Goal: Navigation & Orientation: Understand site structure

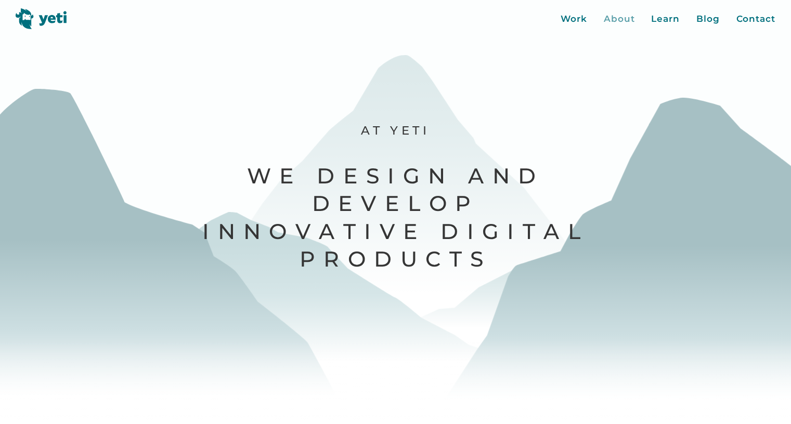
click at [624, 22] on div "About" at bounding box center [619, 19] width 31 height 14
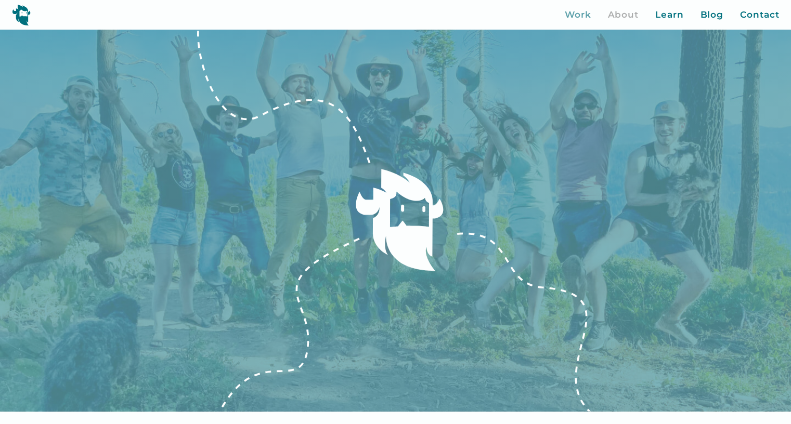
click at [574, 13] on div "Work" at bounding box center [578, 15] width 27 height 14
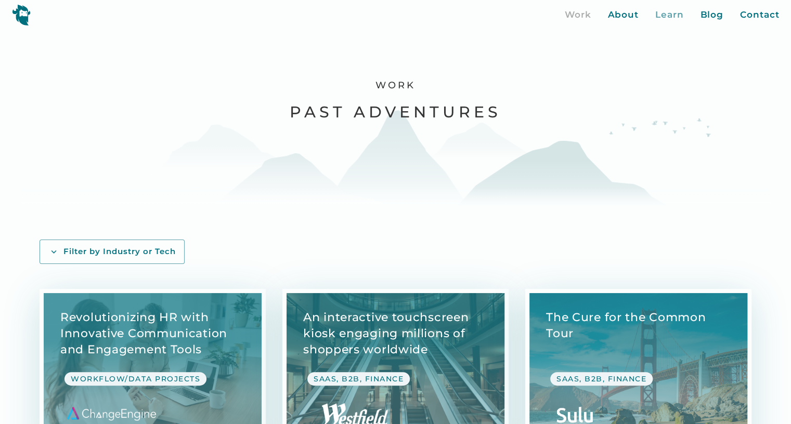
click at [670, 13] on div "Learn" at bounding box center [669, 15] width 29 height 14
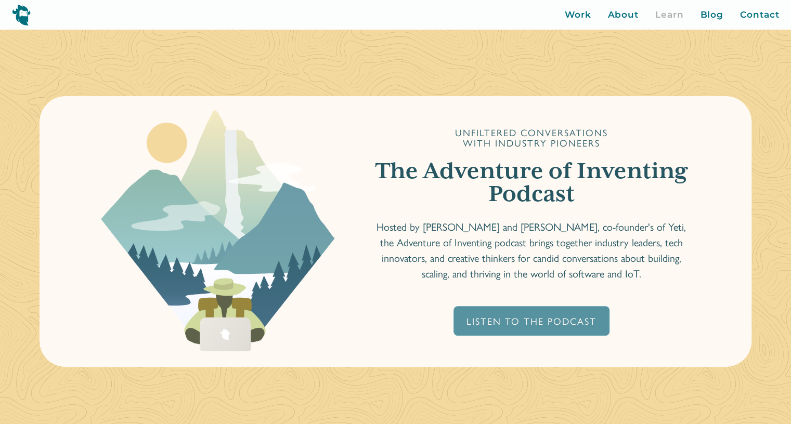
click at [532, 321] on div "Listen To The Podcast" at bounding box center [532, 321] width 130 height 12
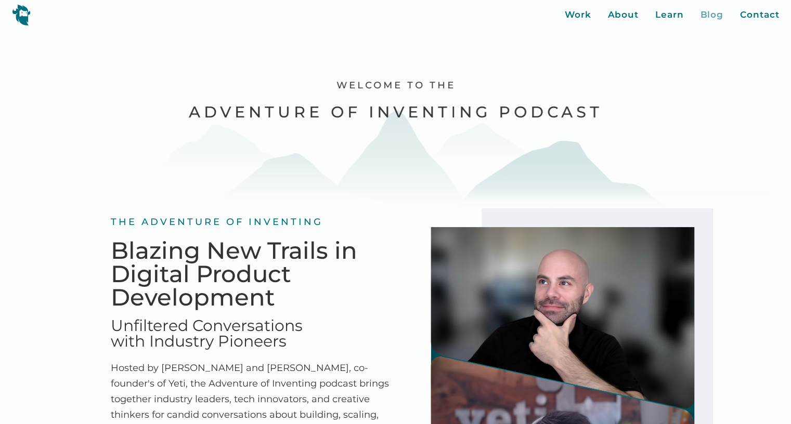
click at [716, 14] on div "Blog" at bounding box center [711, 15] width 23 height 14
